Goal: Book appointment/travel/reservation

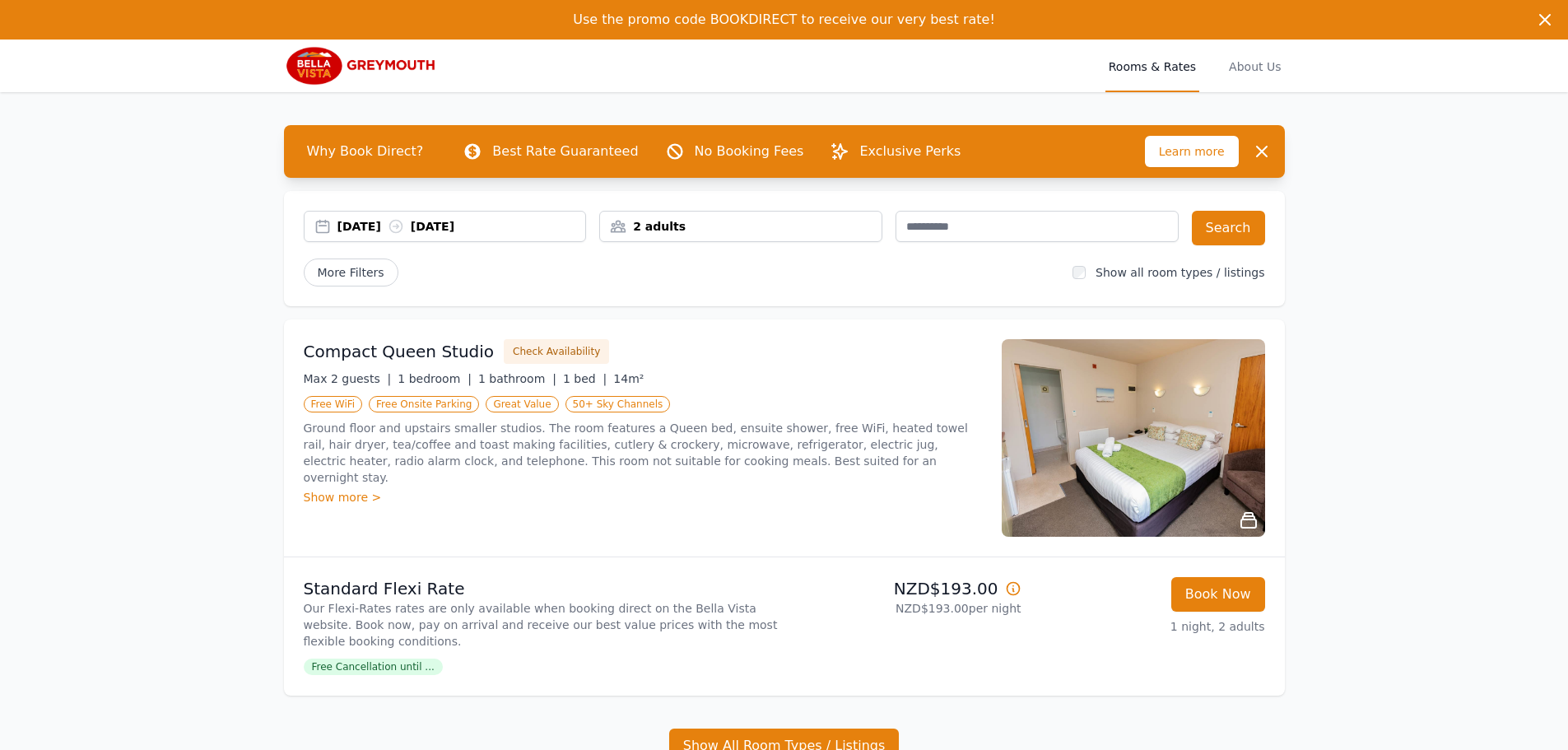
click at [484, 225] on div "[DATE] [DATE]" at bounding box center [462, 226] width 249 height 17
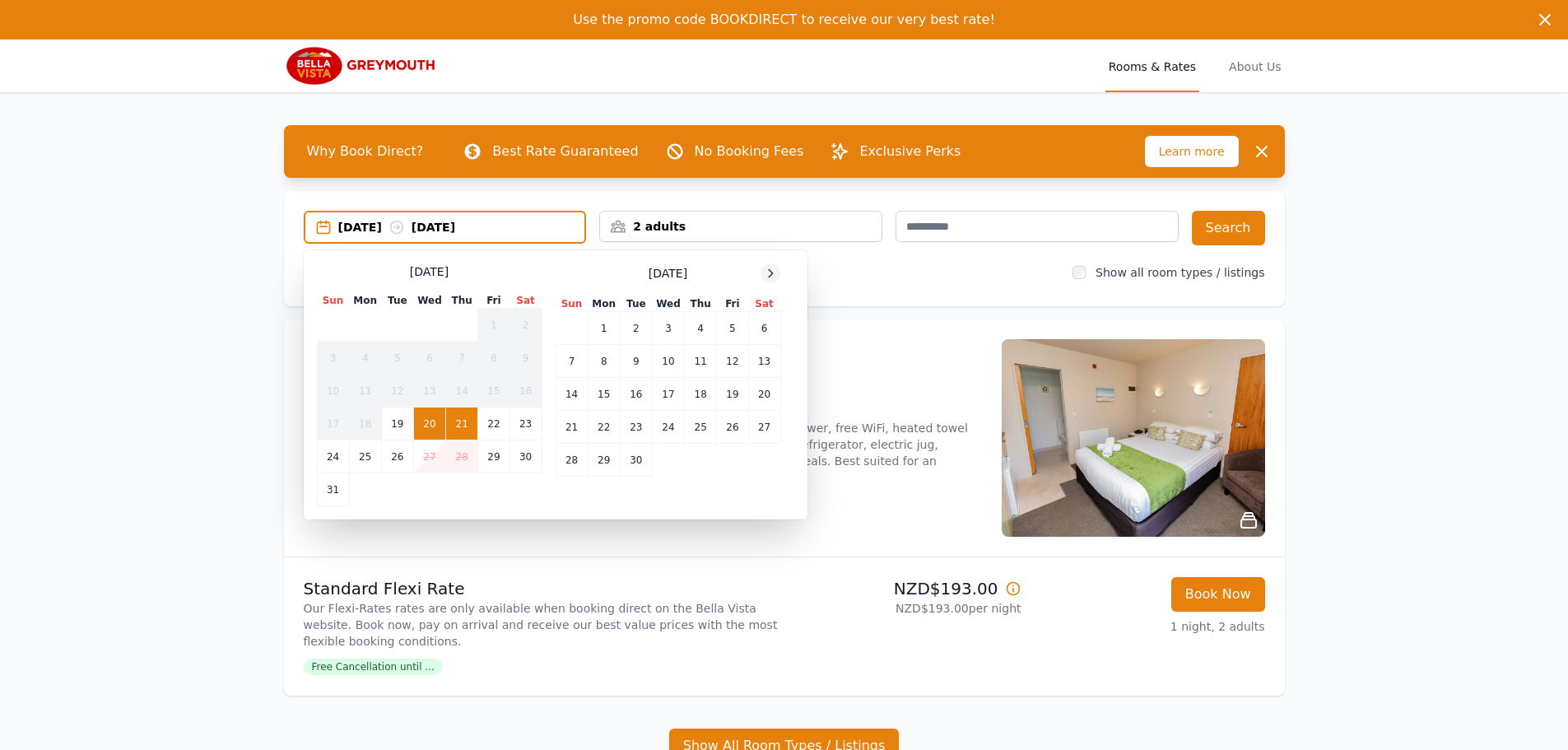
click at [768, 277] on icon at bounding box center [770, 273] width 13 height 13
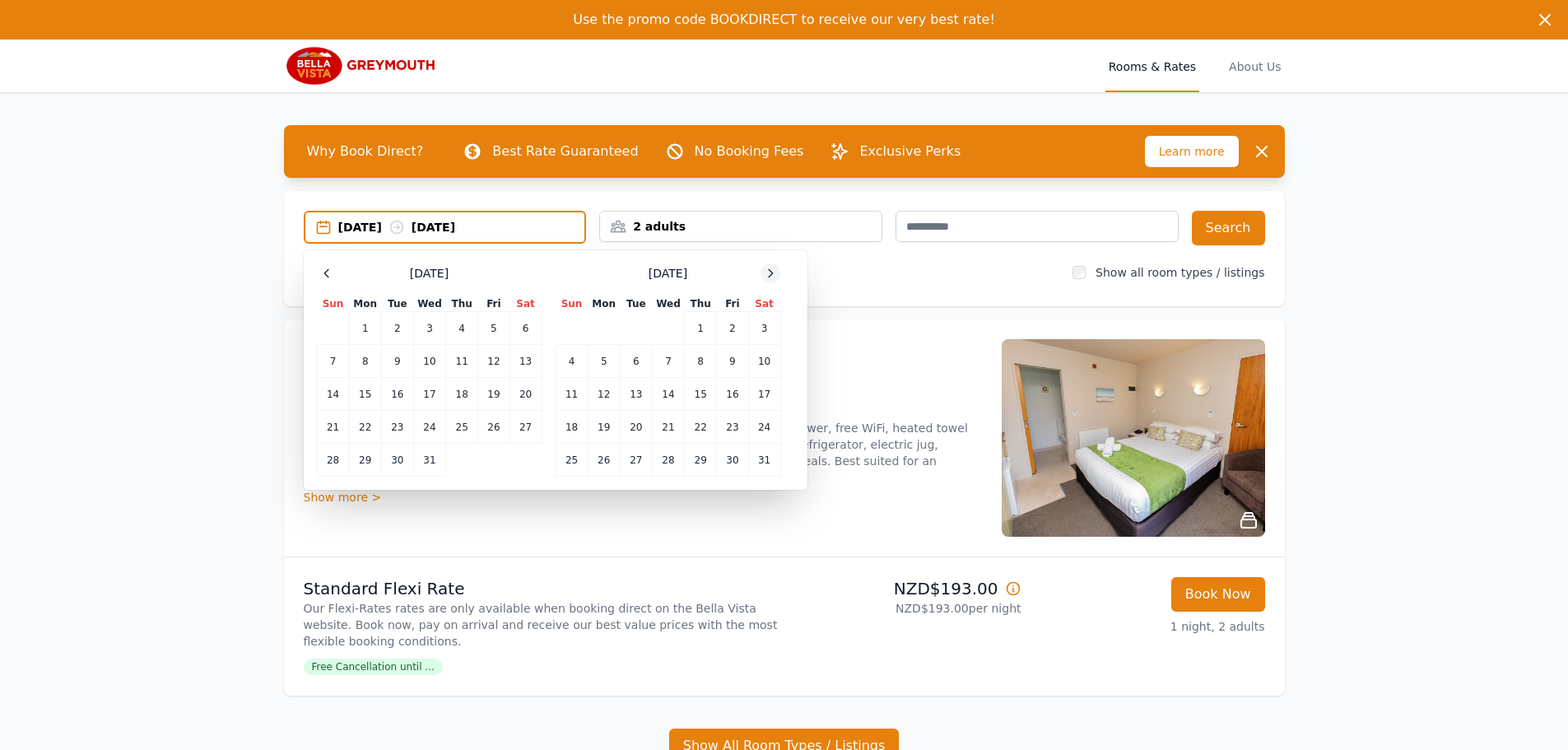
click at [768, 277] on icon at bounding box center [770, 273] width 13 height 13
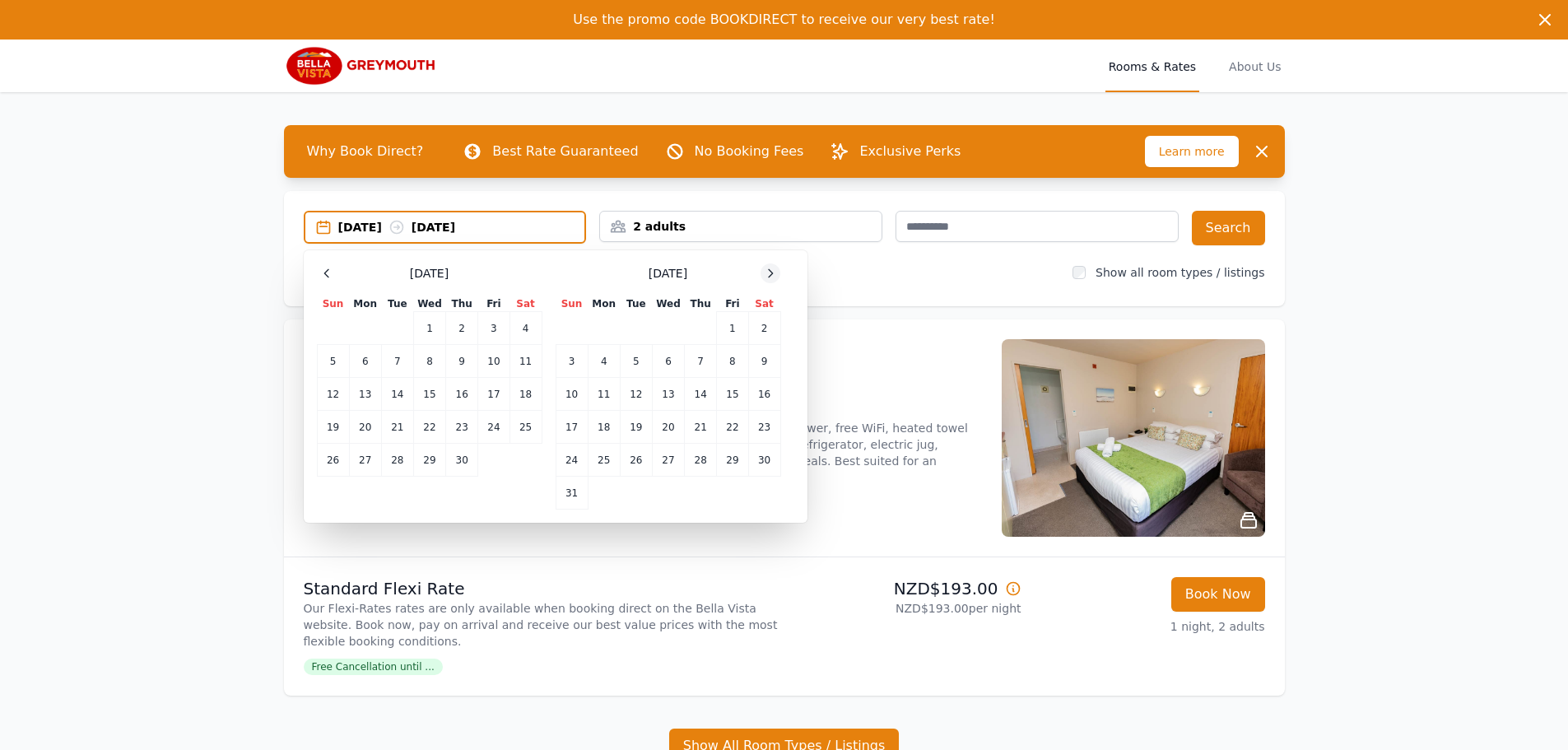
click at [768, 277] on icon at bounding box center [770, 273] width 13 height 13
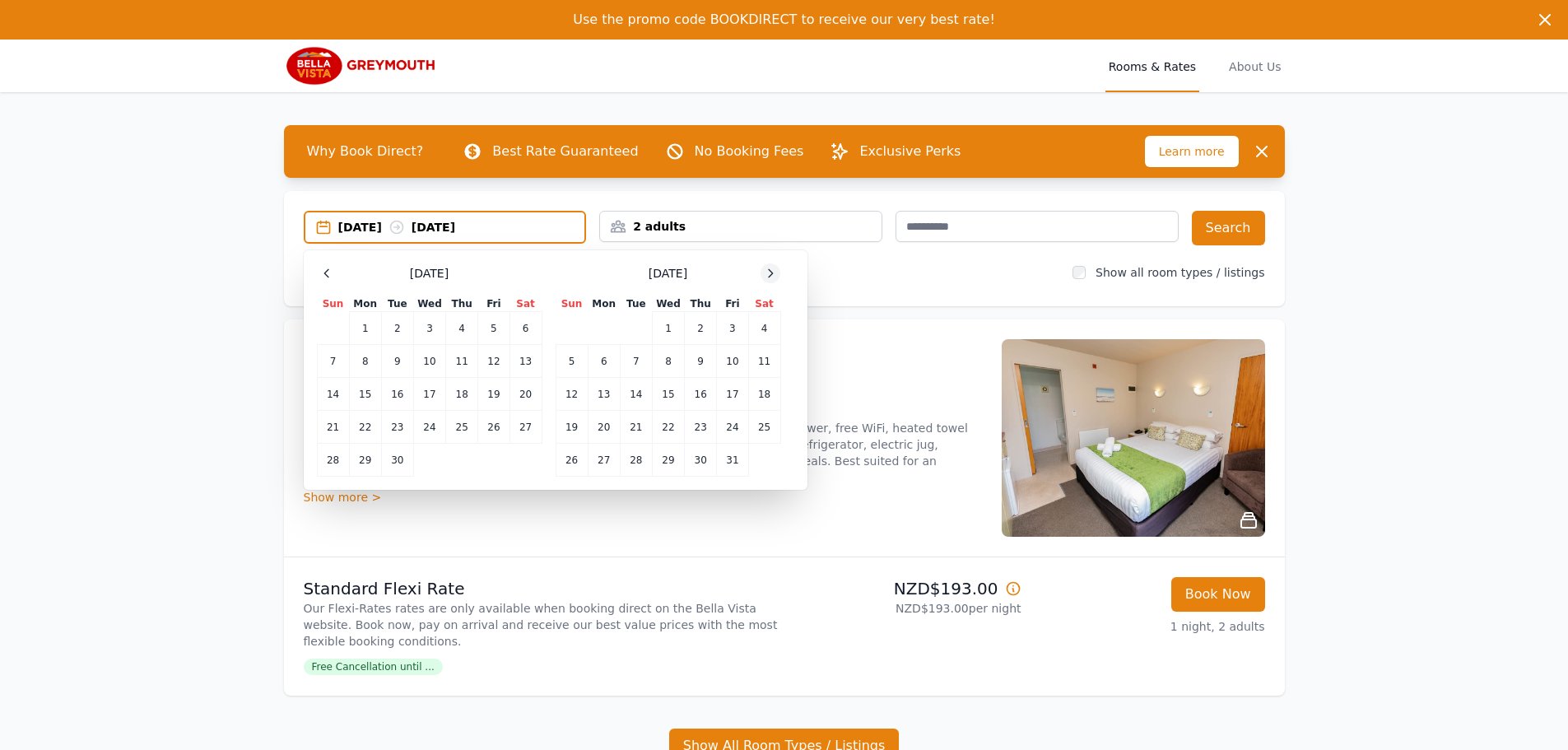
click at [768, 277] on icon at bounding box center [770, 273] width 13 height 13
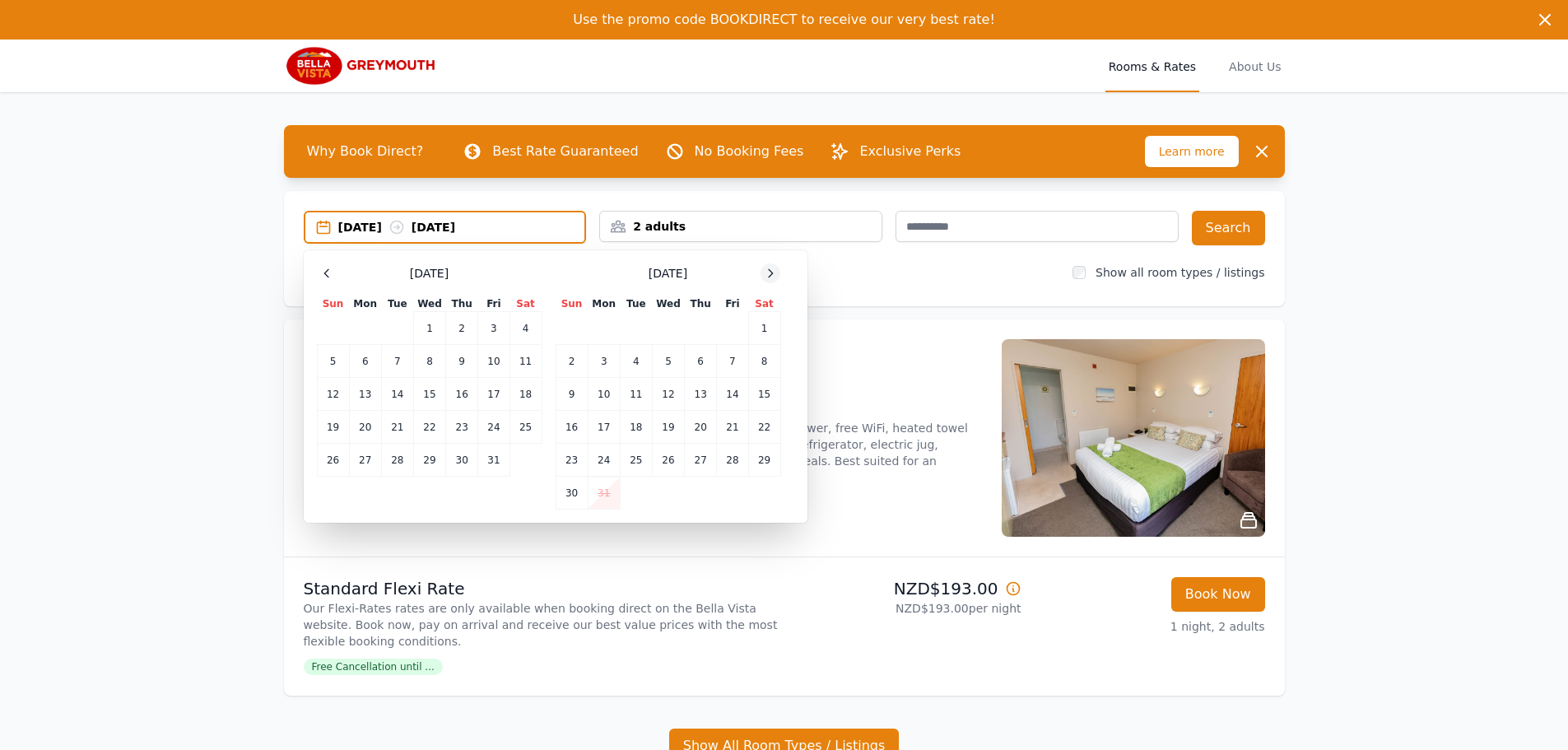
click at [768, 277] on icon at bounding box center [770, 273] width 13 height 13
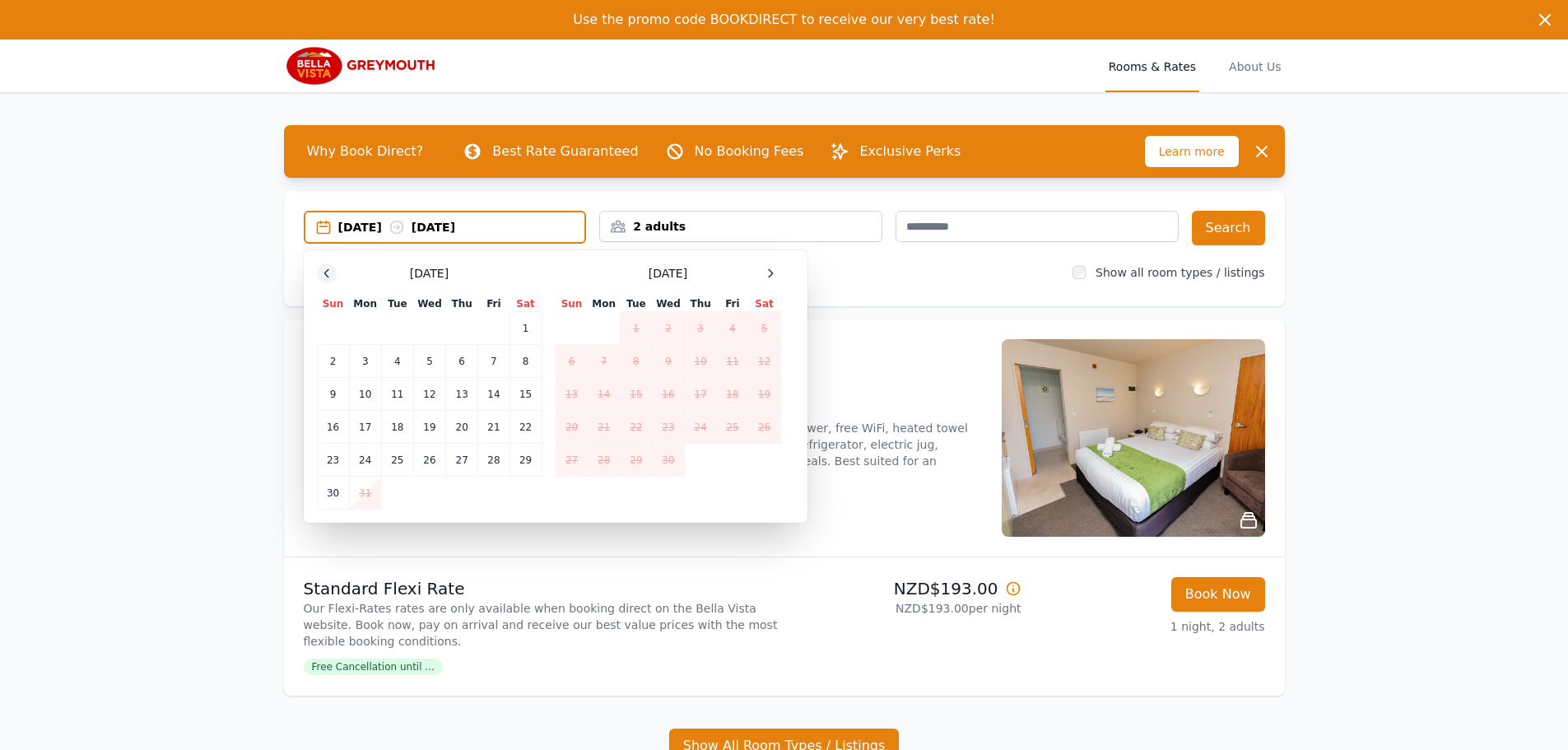
click at [325, 275] on icon at bounding box center [327, 274] width 4 height 8
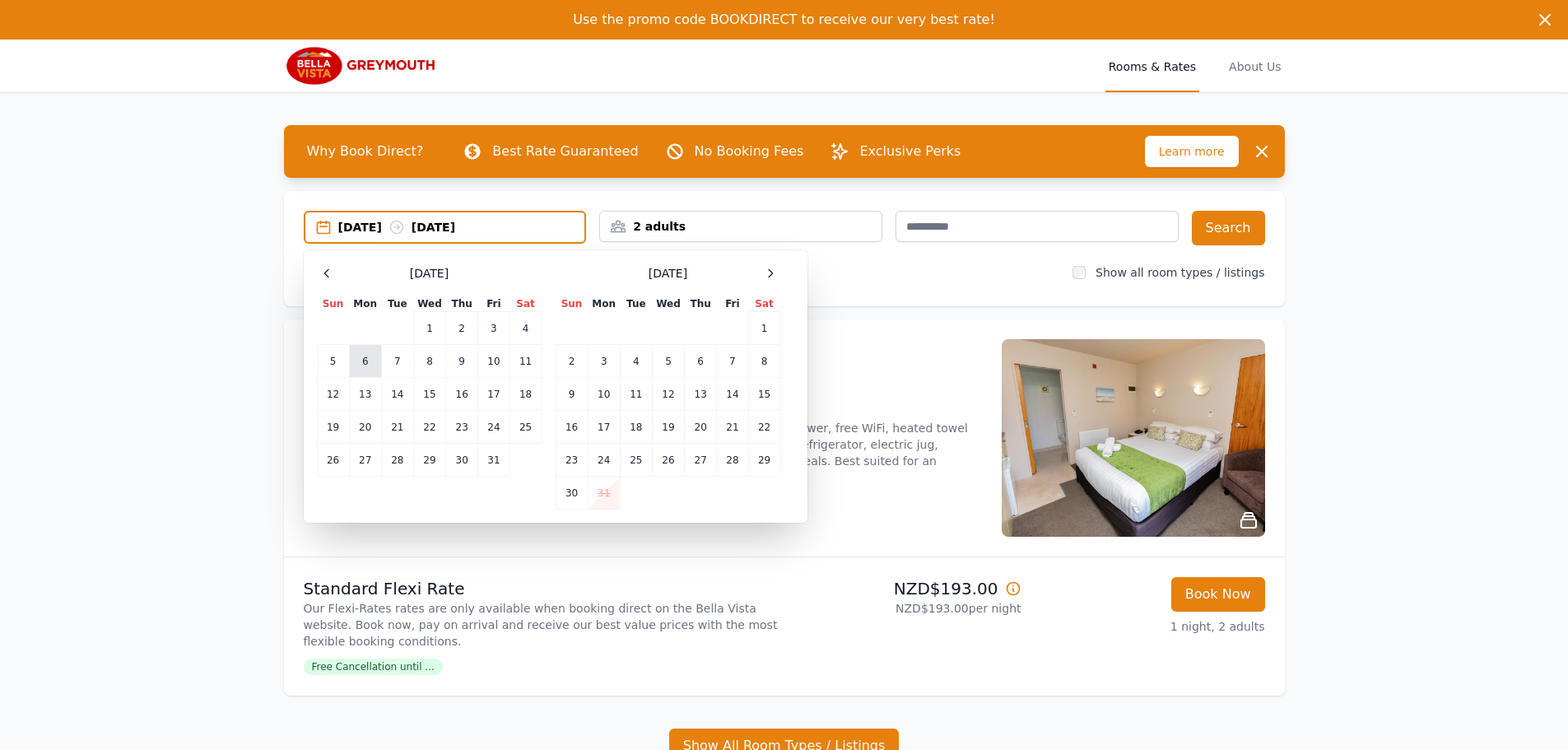
click at [365, 365] on td "6" at bounding box center [365, 360] width 32 height 32
click at [402, 366] on td "7" at bounding box center [397, 360] width 32 height 32
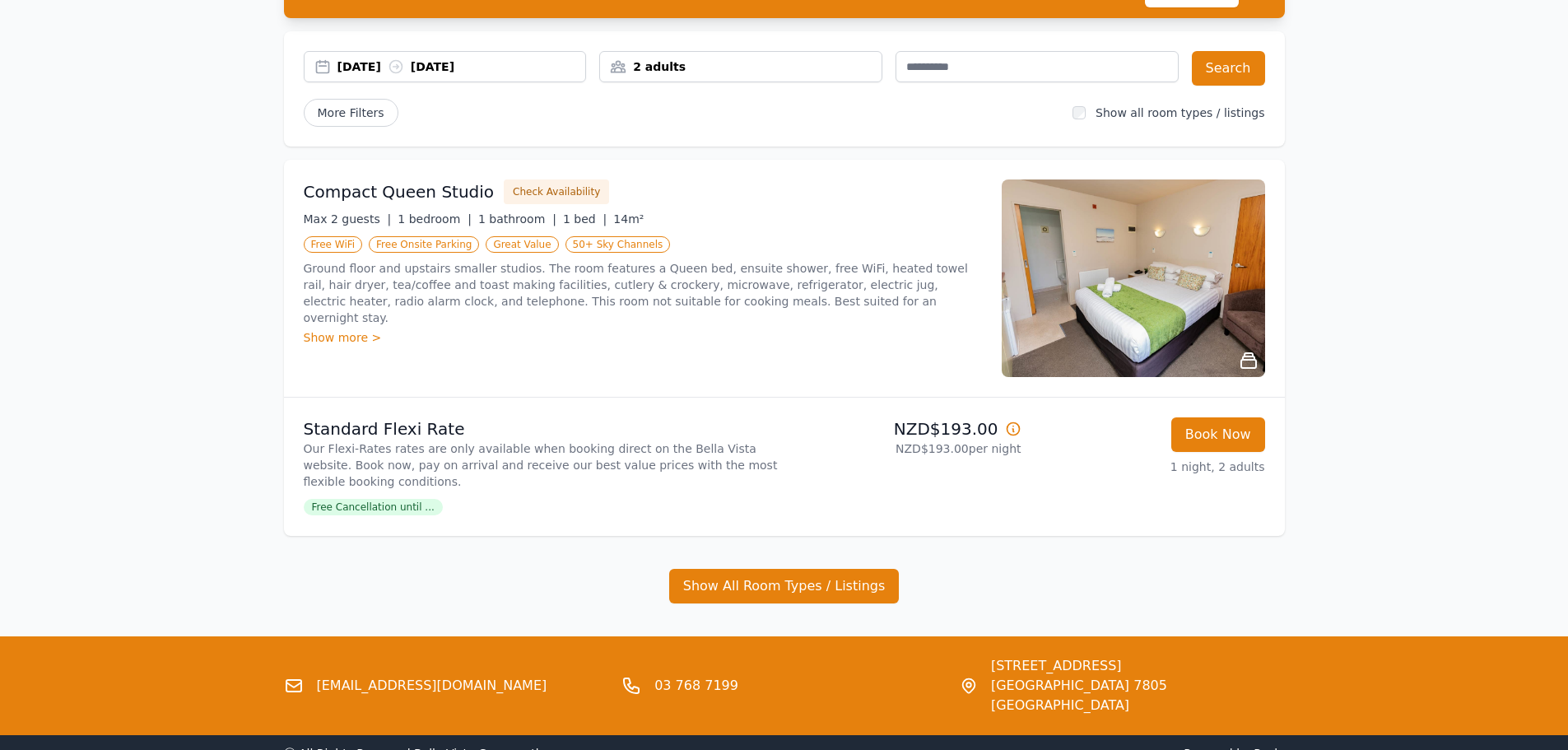
scroll to position [164, 0]
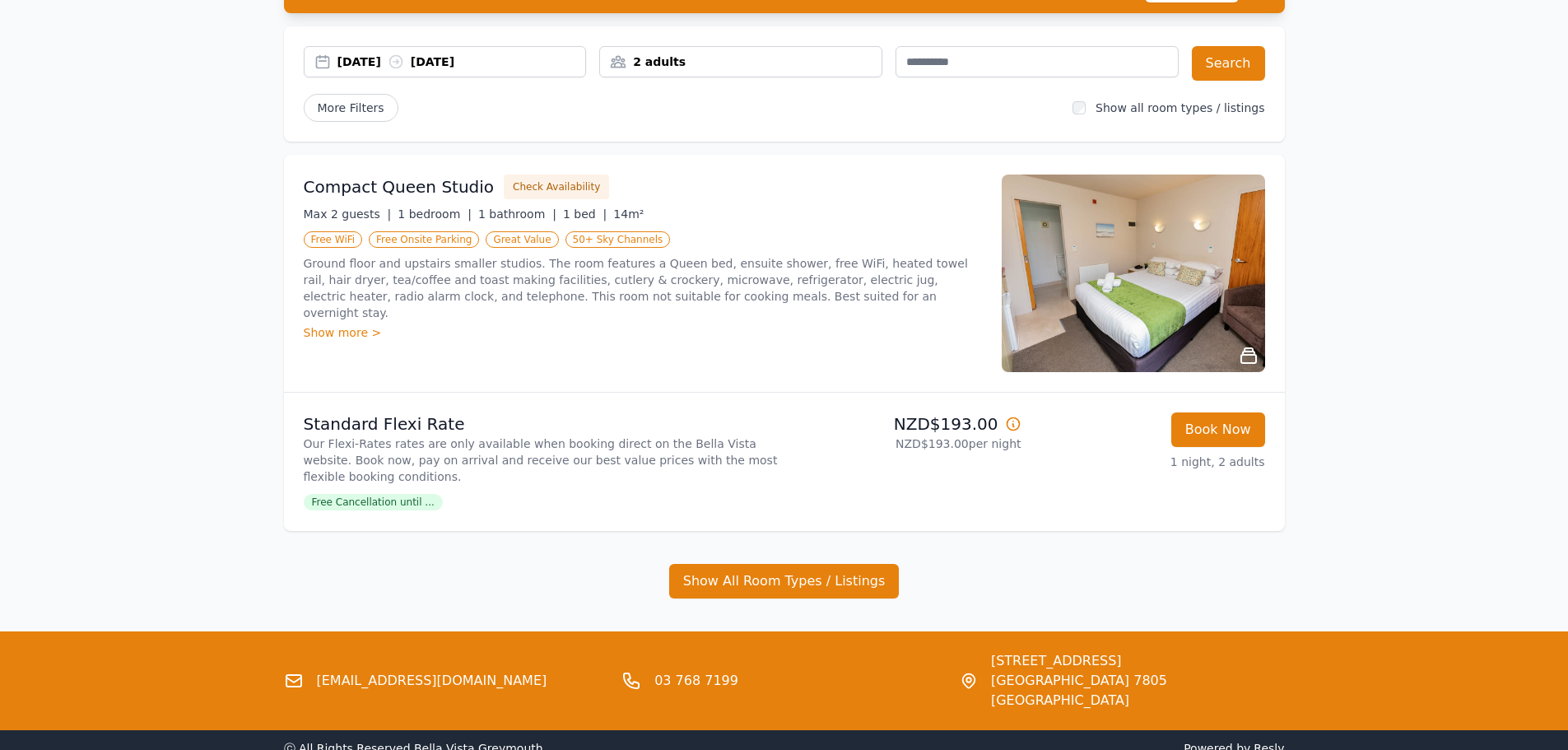
click at [319, 325] on div "Show more >" at bounding box center [643, 333] width 678 height 17
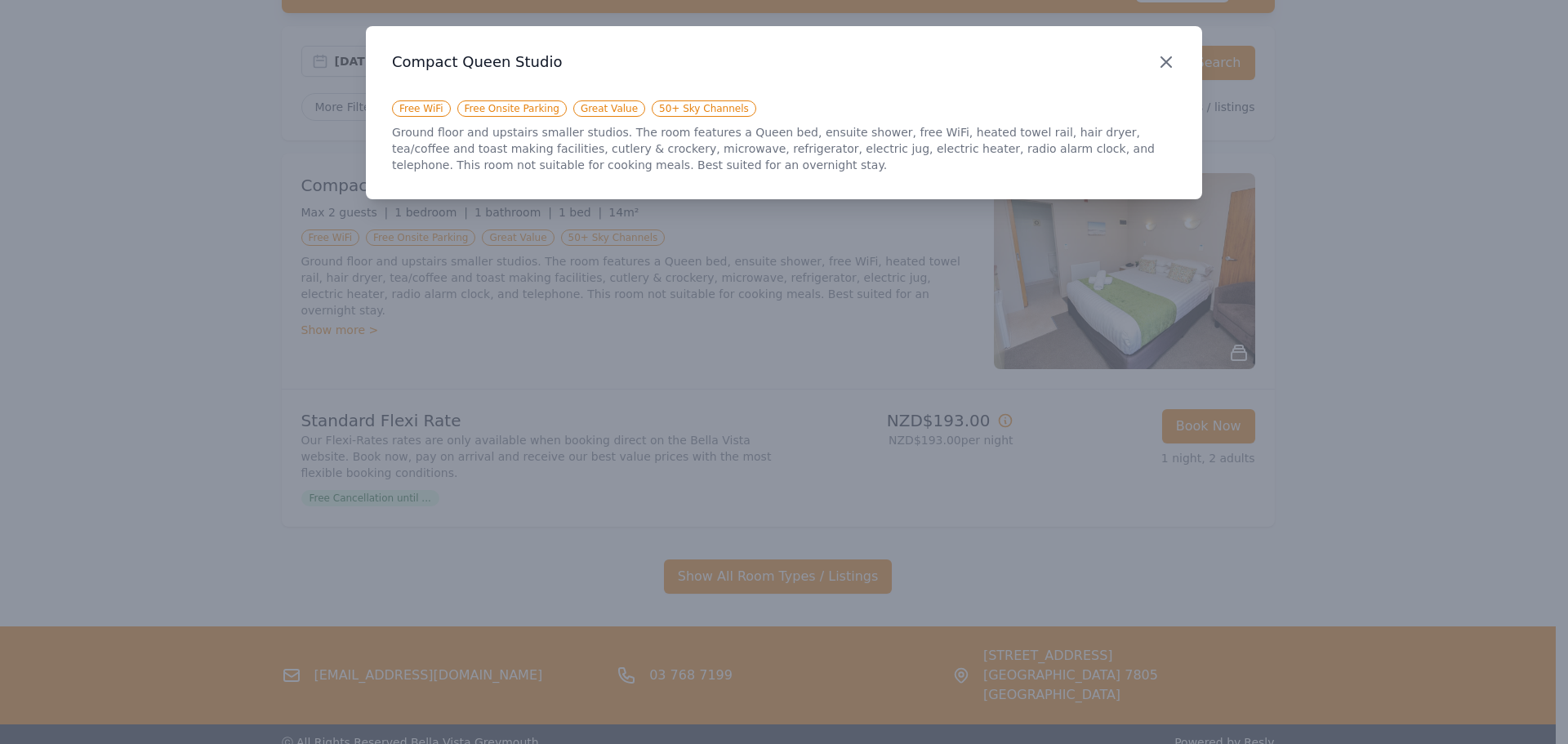
click at [1175, 59] on icon "button" at bounding box center [1166, 62] width 20 height 20
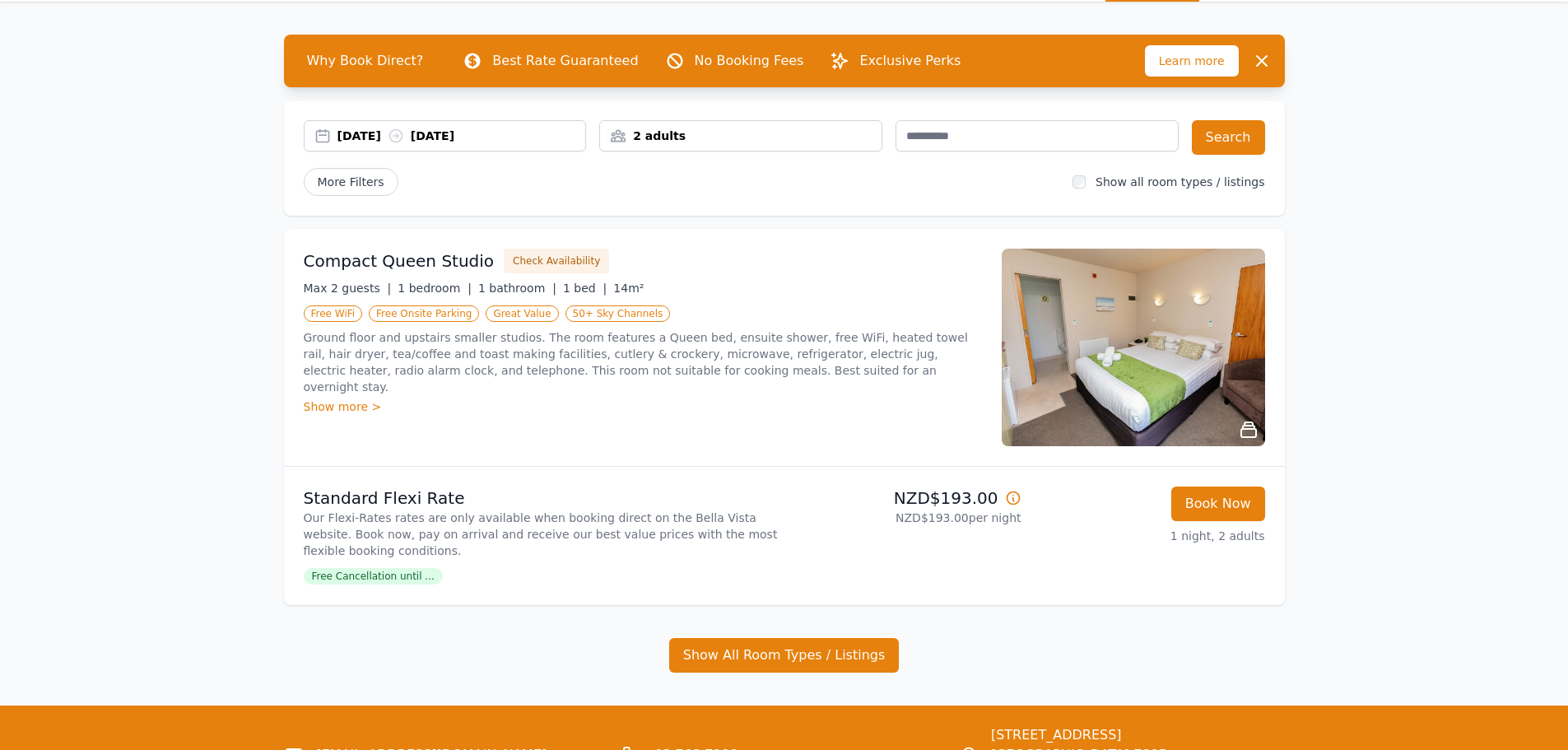
scroll to position [76, 0]
